Goal: Transaction & Acquisition: Purchase product/service

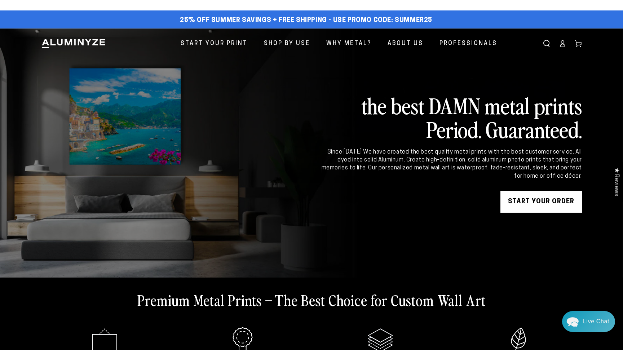
click at [337, 88] on link at bounding box center [311, 152] width 623 height 249
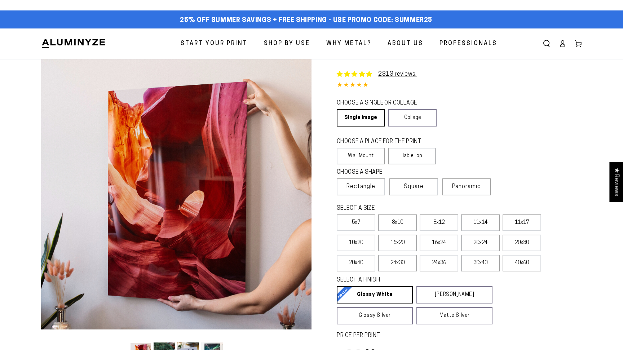
select select "**********"
click at [567, 109] on div "CHOOSE A SINGLE OR COLLAGE Learn more Single Image Collage" at bounding box center [459, 113] width 245 height 31
click at [519, 27] on div "25% off Summer Savings + Free Shipping - Use Promo Code: SUMMER25 25% OFF - Cod…" at bounding box center [311, 19] width 623 height 18
click at [504, 15] on div "25% off Summer Savings + Free Shipping - Use Promo Code: SUMMER25 25% OFF - Cod…" at bounding box center [306, 20] width 530 height 13
click at [433, 18] on div "25% off Summer Savings + Free Shipping - Use Promo Code: SUMMER25 25% OFF - Cod…" at bounding box center [306, 20] width 530 height 13
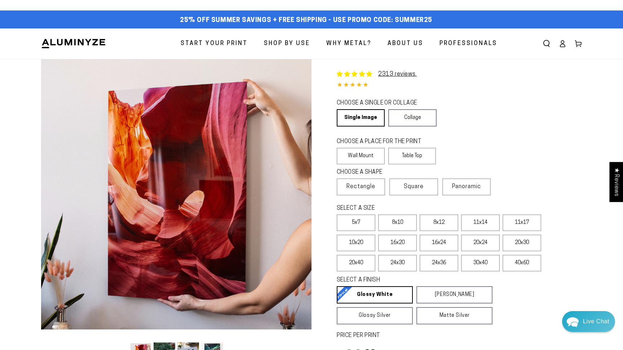
click at [432, 18] on div "25% off Summer Savings + Free Shipping - Use Promo Code: SUMMER25 25% OFF - Cod…" at bounding box center [306, 20] width 530 height 13
